Goal: Navigation & Orientation: Find specific page/section

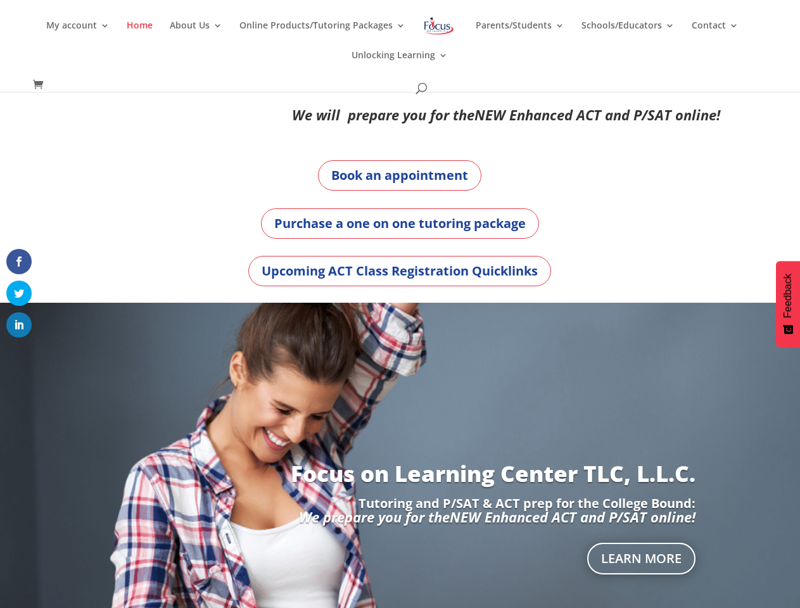
click at [400, 304] on div "Focus on Learning Center TLC, L.L.C. Tutoring and P/SAT & ACT prep for the Coll…" at bounding box center [400, 516] width 704 height 427
click at [400, 46] on link "Online Products/Tutoring Packages" at bounding box center [322, 36] width 166 height 30
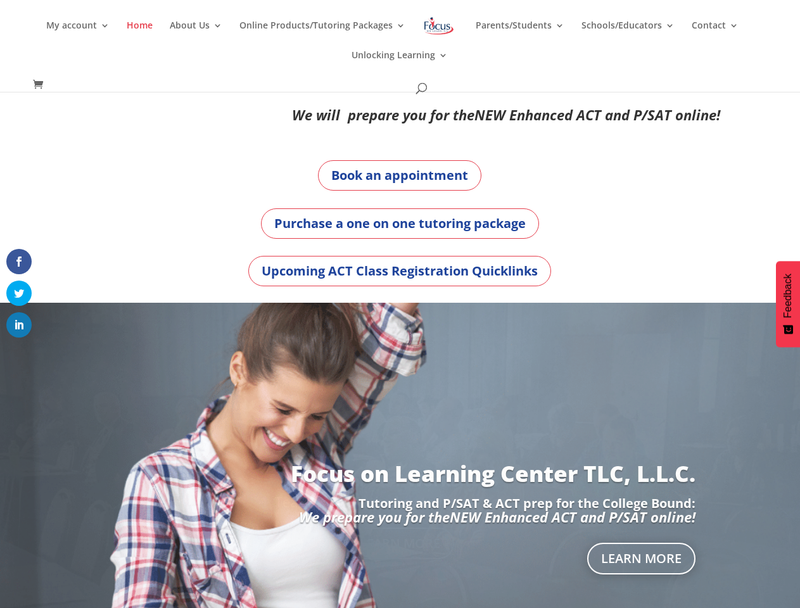
click at [199, 35] on link "About Us" at bounding box center [196, 36] width 53 height 30
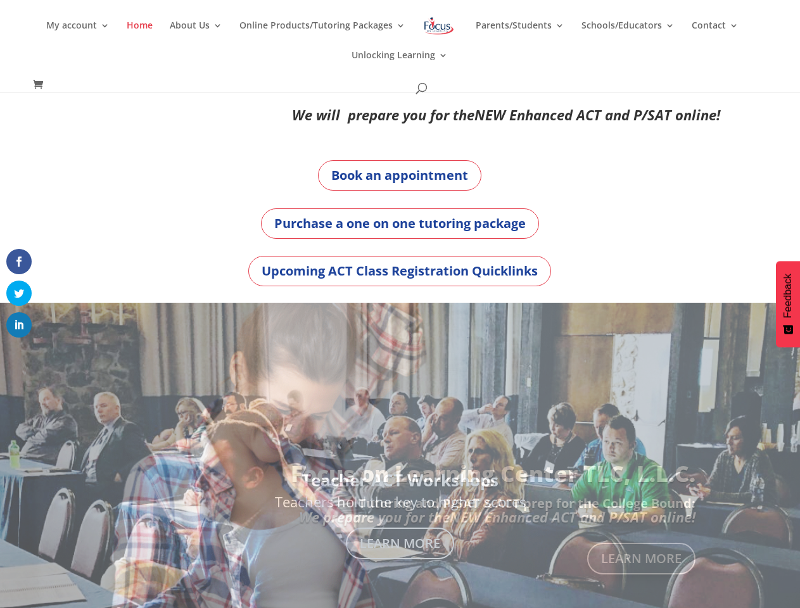
click at [400, 456] on div "Focus on Learning Center TLC, L.L.C. Tutoring and P/SAT & ACT prep for the Coll…" at bounding box center [400, 516] width 704 height 427
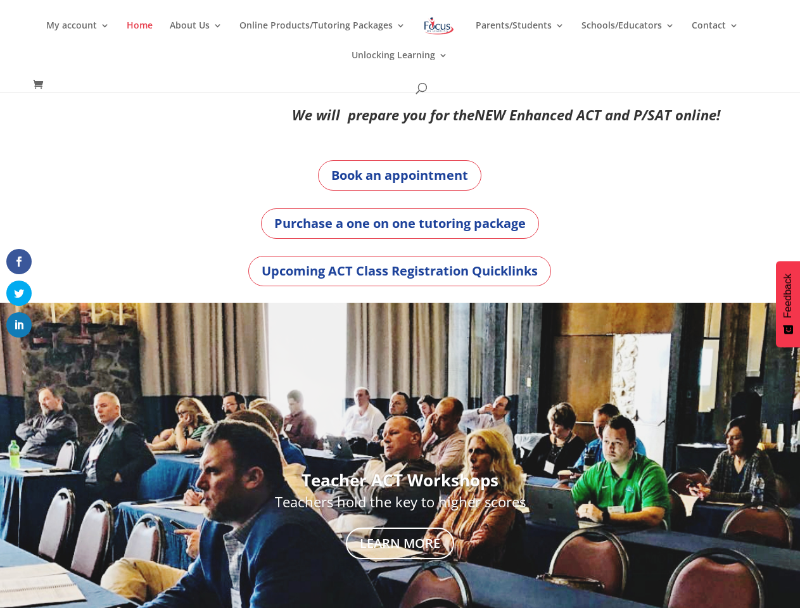
click at [8, 516] on link "Previous" at bounding box center [1, 515] width 30 height 30
click at [792, 516] on div at bounding box center [400, 516] width 800 height 427
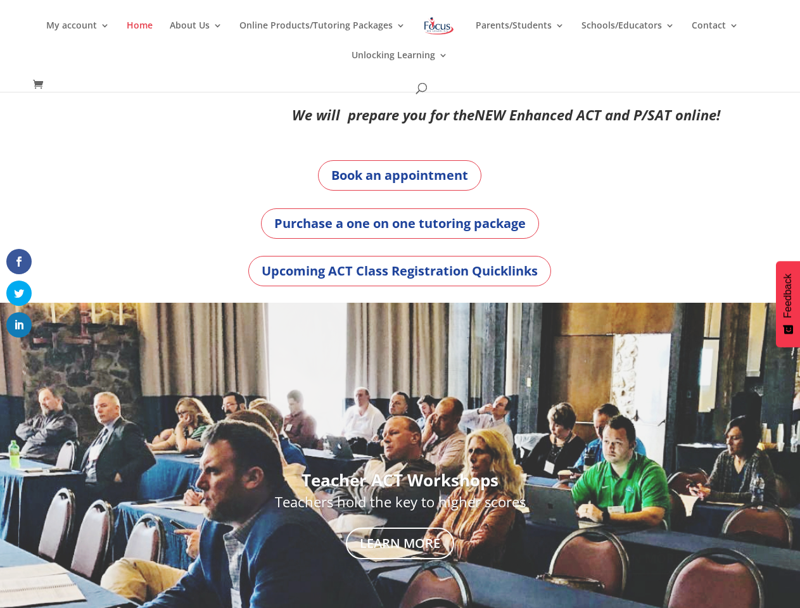
click at [19, 352] on span at bounding box center [18, 351] width 15 height 15
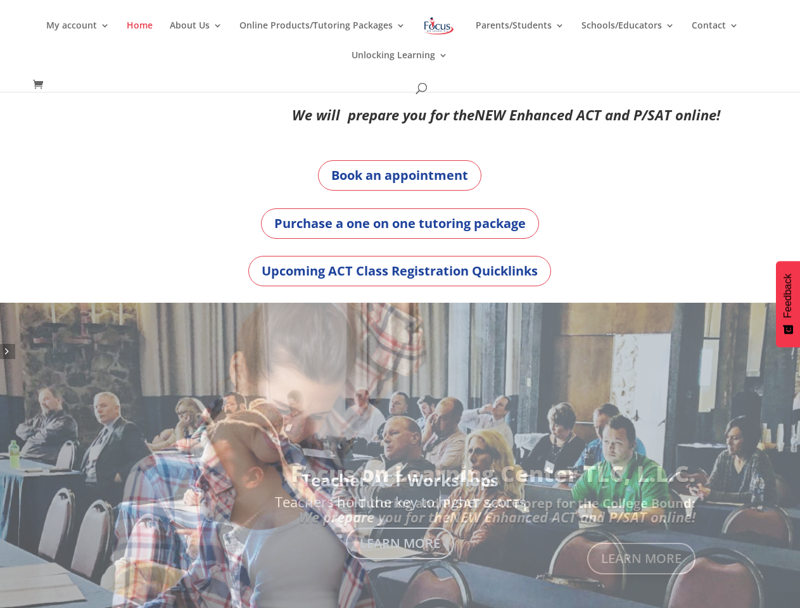
click at [788, 304] on span "Feedback" at bounding box center [787, 296] width 11 height 44
